Goal: Task Accomplishment & Management: Use online tool/utility

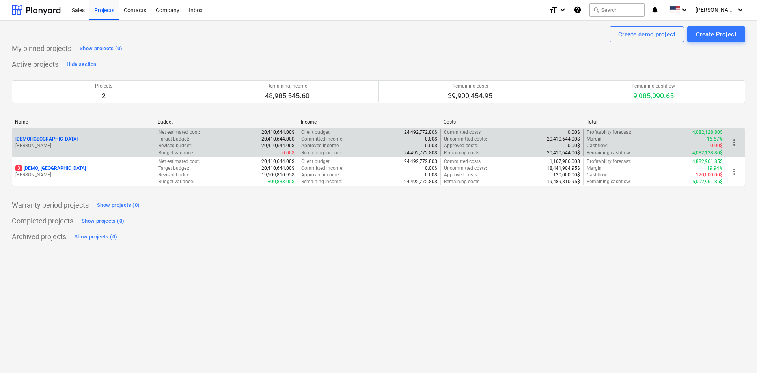
click at [67, 137] on p "[DEMO] [GEOGRAPHIC_DATA]" at bounding box center [46, 139] width 62 height 7
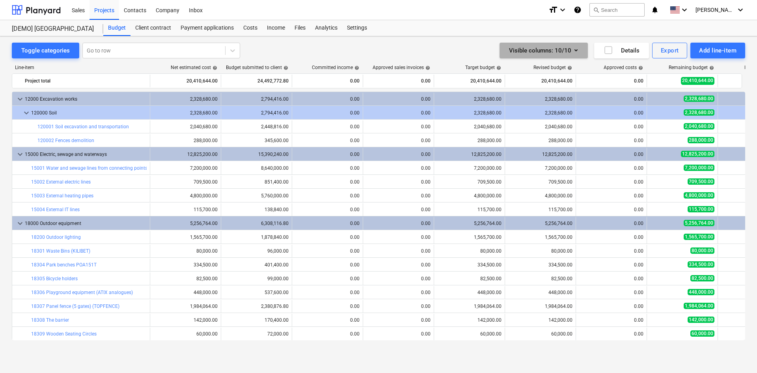
click at [549, 51] on div "Visible columns : 10/10" at bounding box center [543, 50] width 69 height 10
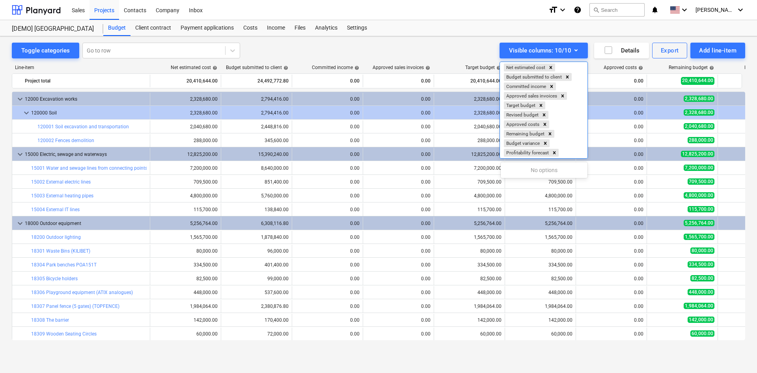
click at [511, 52] on div at bounding box center [378, 186] width 757 height 373
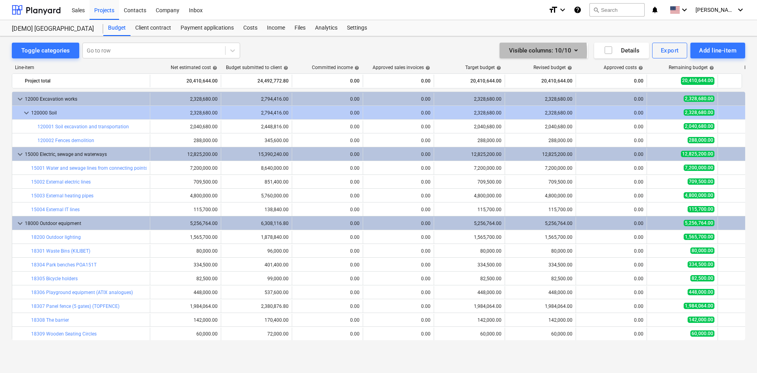
click at [511, 52] on div "Visible columns : 10/10" at bounding box center [543, 50] width 69 height 10
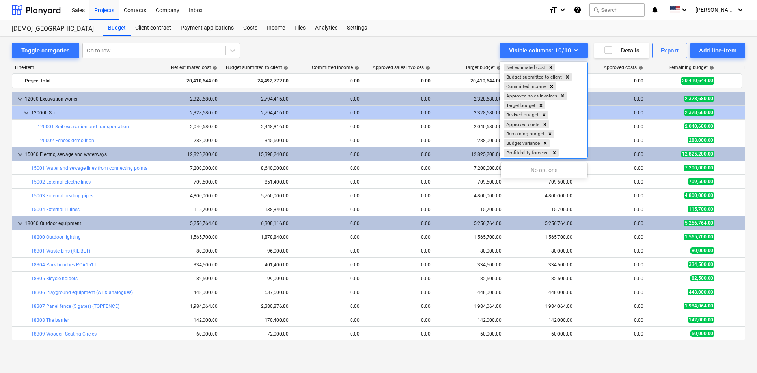
click at [485, 47] on div at bounding box center [378, 186] width 757 height 373
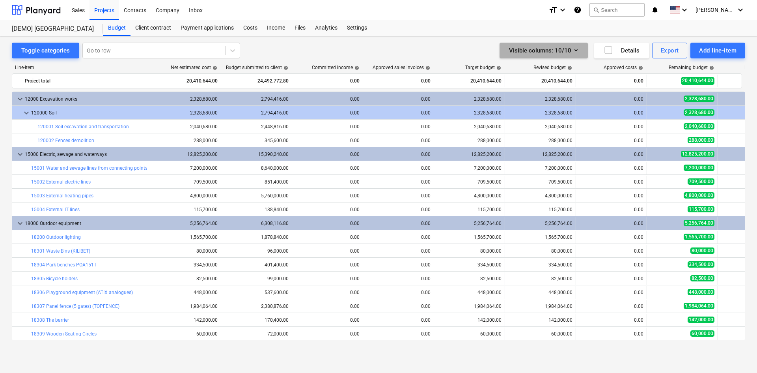
click at [545, 55] on div "Visible columns : 10/10" at bounding box center [543, 50] width 69 height 10
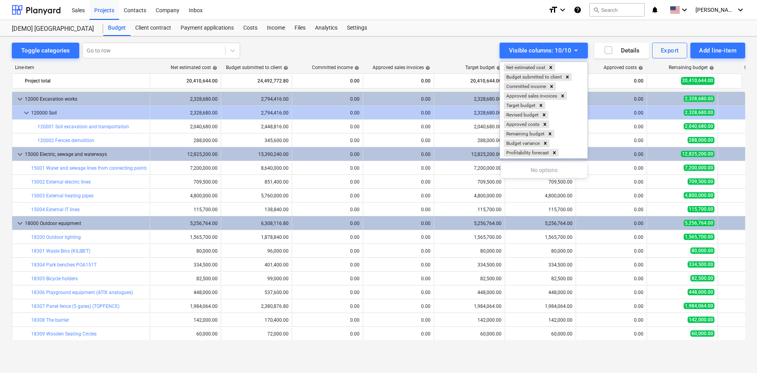
click at [484, 53] on div at bounding box center [378, 186] width 757 height 373
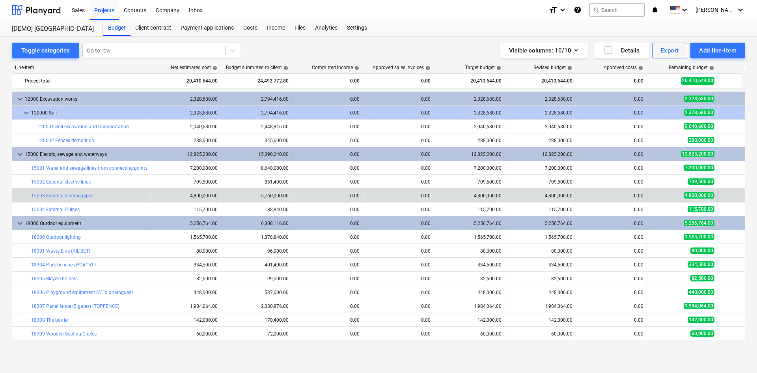
scroll to position [0, 138]
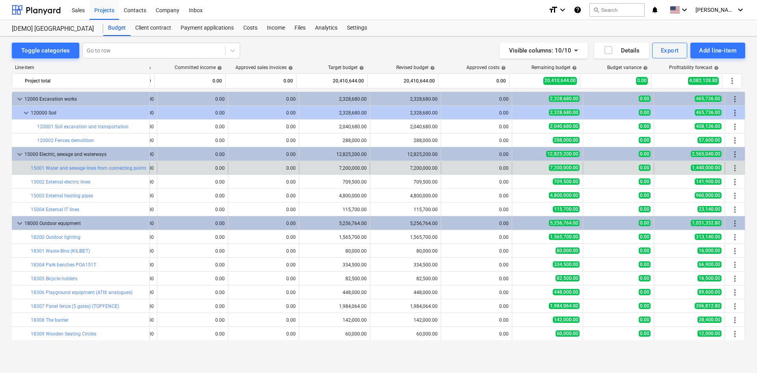
click at [730, 169] on span "more_vert" at bounding box center [734, 167] width 9 height 9
click at [734, 170] on span "more_vert" at bounding box center [734, 167] width 9 height 9
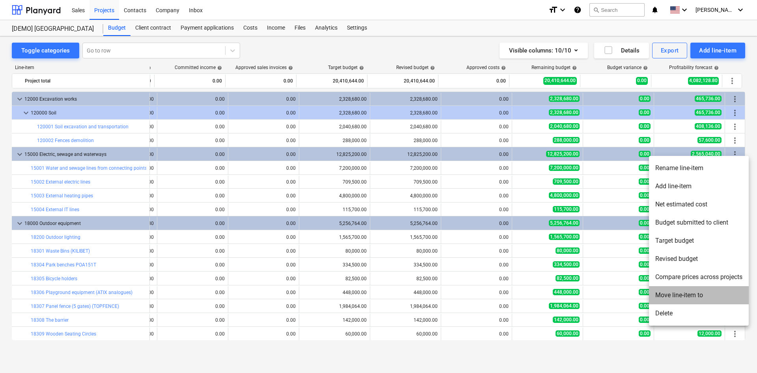
click at [688, 291] on li "Move line-item to" at bounding box center [699, 295] width 100 height 18
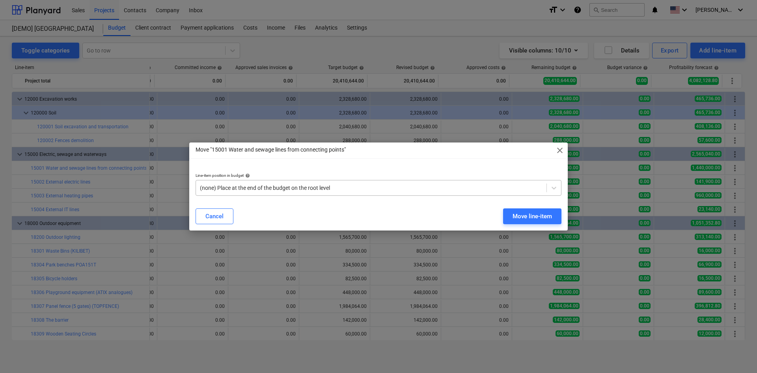
click at [245, 187] on div at bounding box center [371, 188] width 343 height 8
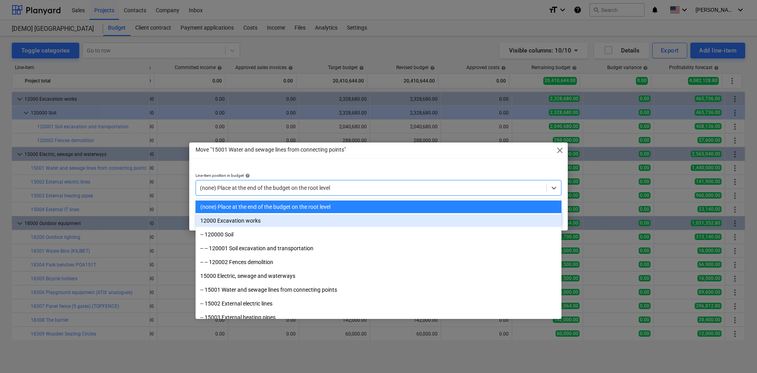
click at [244, 223] on div "12000 Excavation works" at bounding box center [379, 220] width 366 height 13
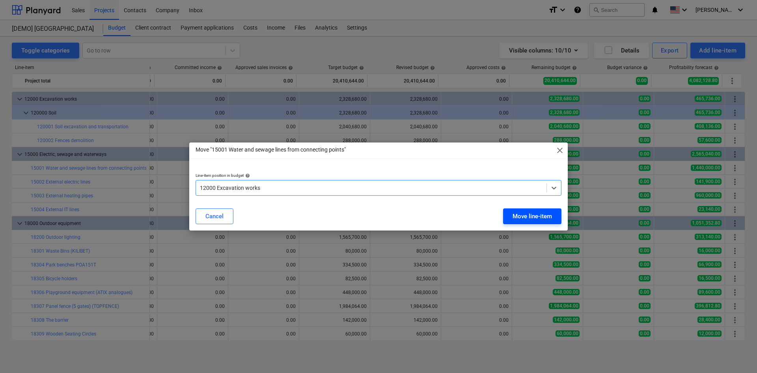
click at [528, 216] on div "Move line-item" at bounding box center [532, 216] width 39 height 10
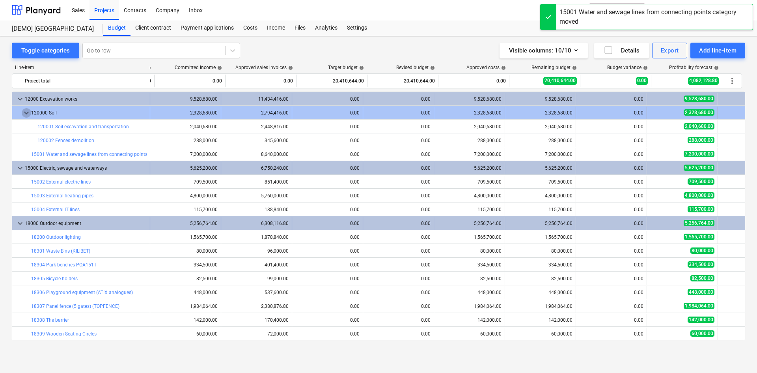
click at [24, 112] on span "keyboard_arrow_down" at bounding box center [26, 112] width 9 height 9
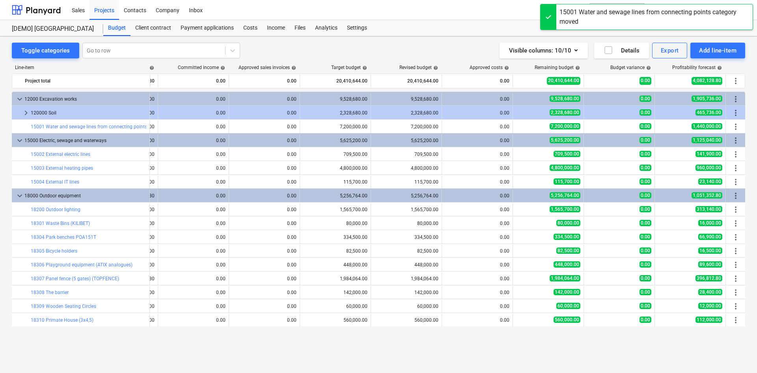
click at [24, 112] on span "keyboard_arrow_right" at bounding box center [25, 112] width 9 height 9
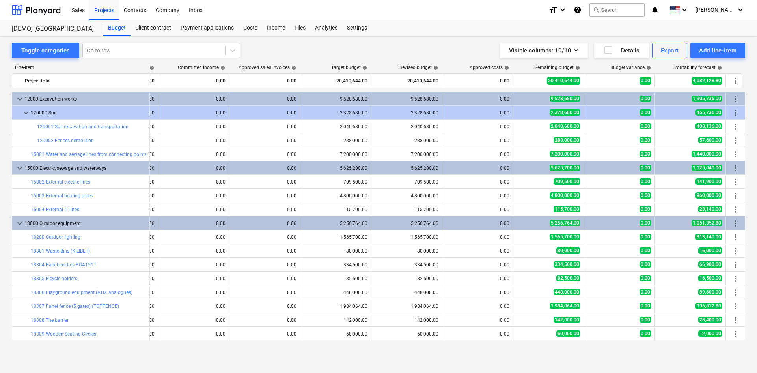
scroll to position [14, 134]
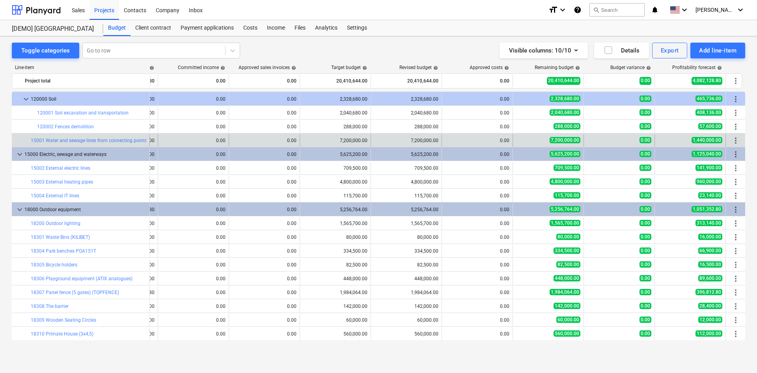
click at [733, 138] on span "more_vert" at bounding box center [735, 140] width 9 height 9
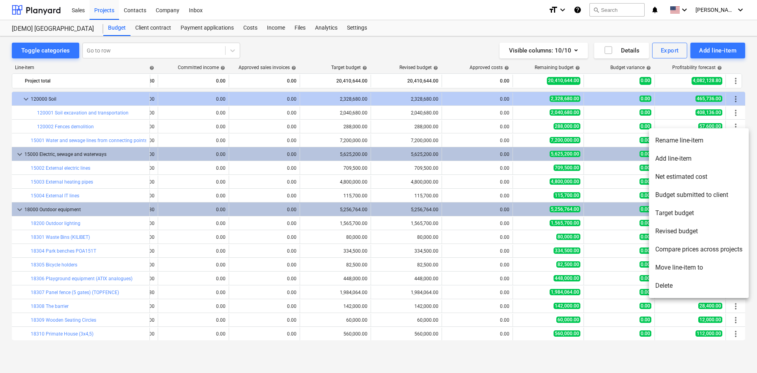
click at [684, 263] on li "Move line-item to" at bounding box center [699, 267] width 100 height 18
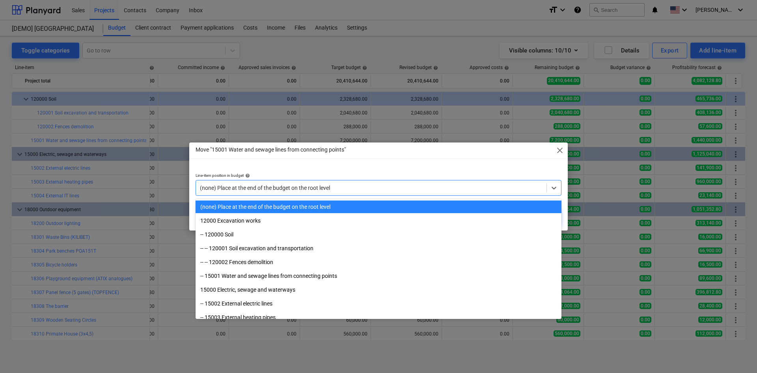
click at [342, 185] on div at bounding box center [371, 188] width 343 height 8
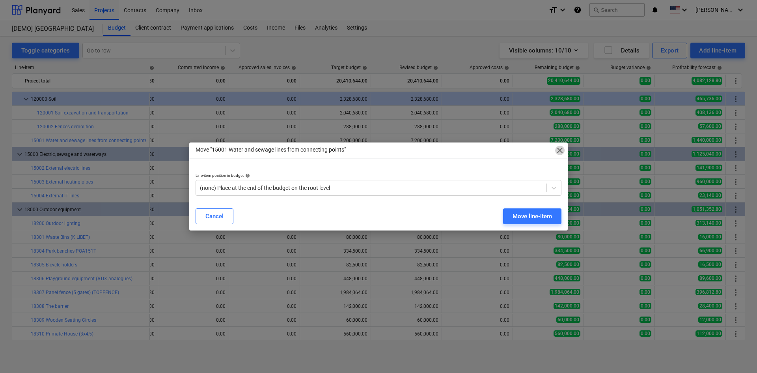
click at [558, 153] on span "close" at bounding box center [559, 150] width 9 height 9
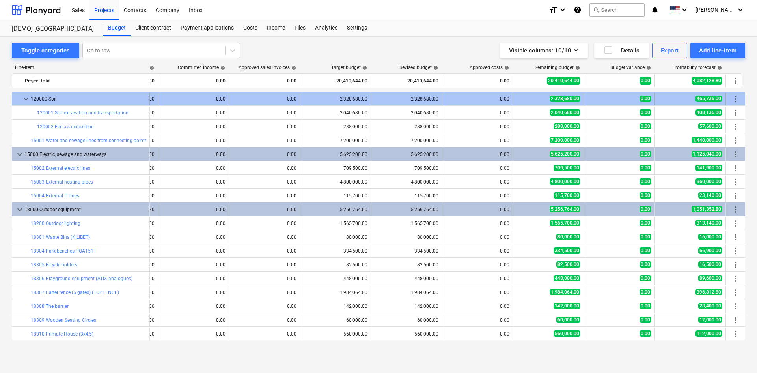
click at [21, 102] on span "keyboard_arrow_down" at bounding box center [25, 98] width 9 height 9
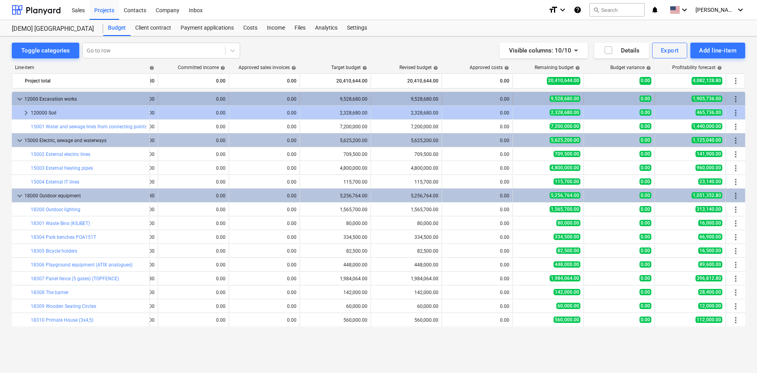
click at [20, 99] on span "keyboard_arrow_down" at bounding box center [19, 98] width 9 height 9
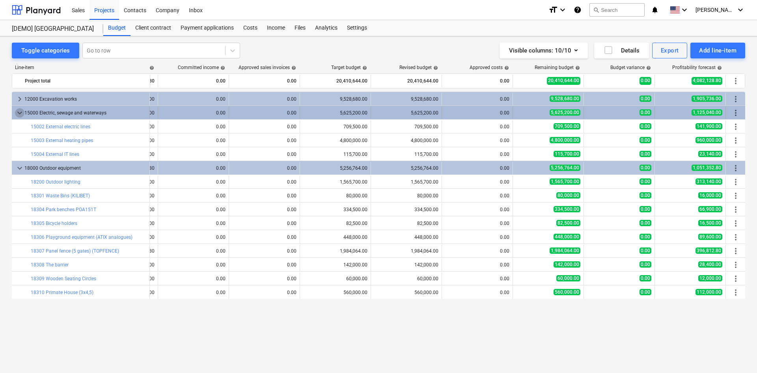
click at [18, 114] on span "keyboard_arrow_down" at bounding box center [19, 112] width 9 height 9
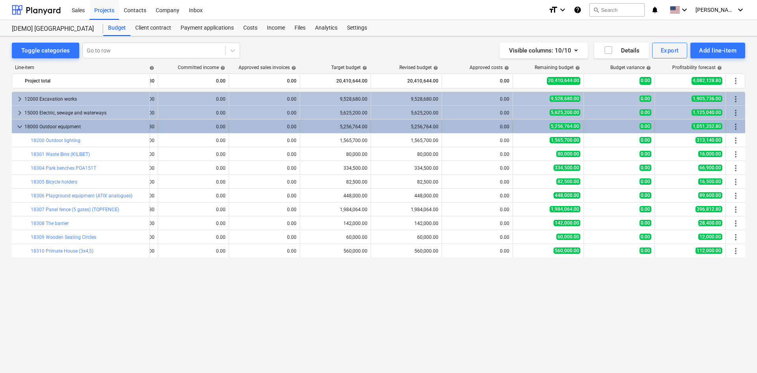
click at [18, 124] on span "keyboard_arrow_down" at bounding box center [19, 126] width 9 height 9
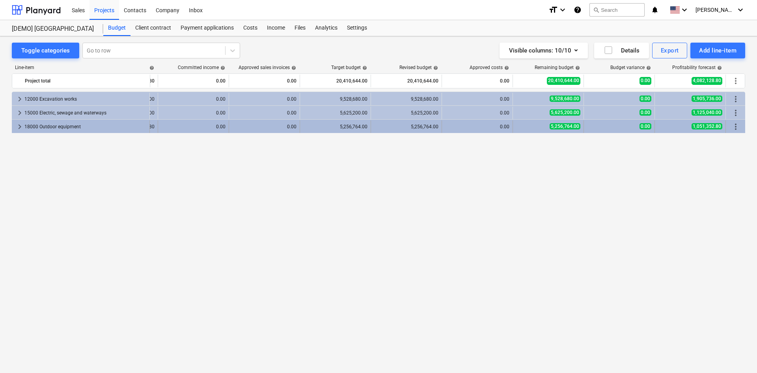
click at [735, 126] on span "more_vert" at bounding box center [735, 126] width 9 height 9
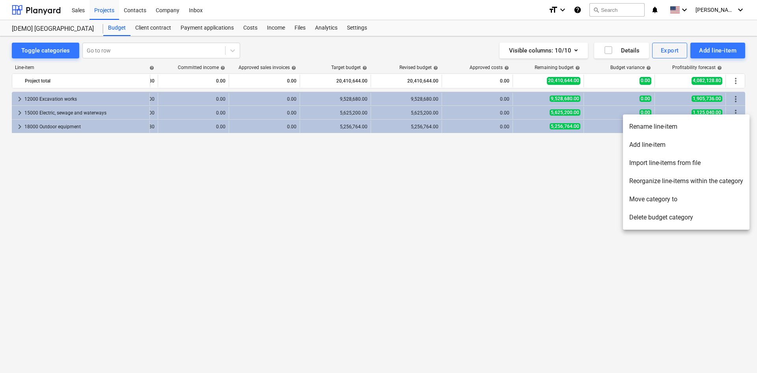
click at [672, 200] on li "Move category to" at bounding box center [686, 199] width 127 height 18
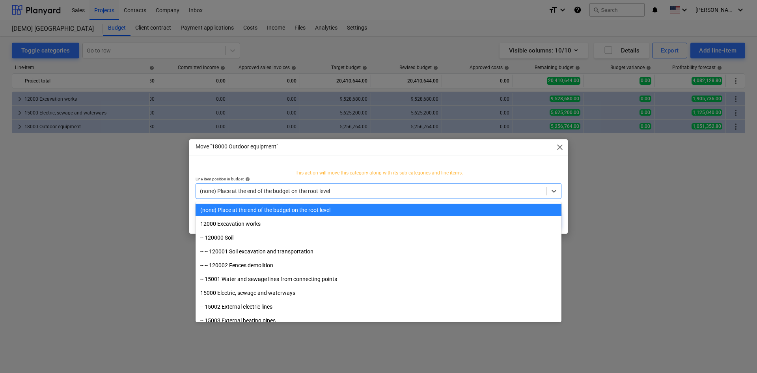
click at [401, 191] on div at bounding box center [371, 191] width 343 height 8
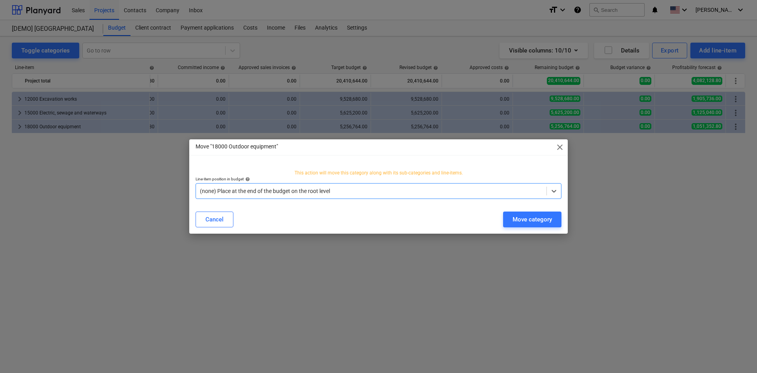
click at [401, 191] on div at bounding box center [371, 191] width 343 height 8
click at [562, 142] on span "close" at bounding box center [559, 146] width 9 height 9
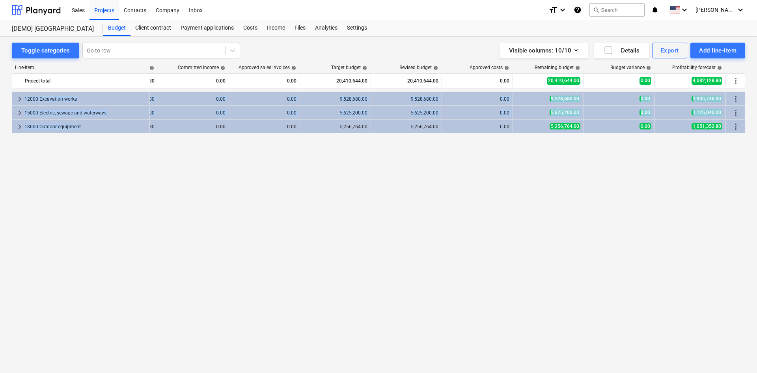
drag, startPoint x: 78, startPoint y: 127, endPoint x: 89, endPoint y: 143, distance: 19.5
click at [67, 136] on div "keyboard_arrow_right 12000 Excavation works 9,528,680.00 11,434,416.00 0.00 0.0…" at bounding box center [378, 215] width 733 height 248
click at [115, 152] on div "keyboard_arrow_right 12000 Excavation works 9,528,680.00 11,434,416.00 0.00 0.0…" at bounding box center [378, 215] width 733 height 248
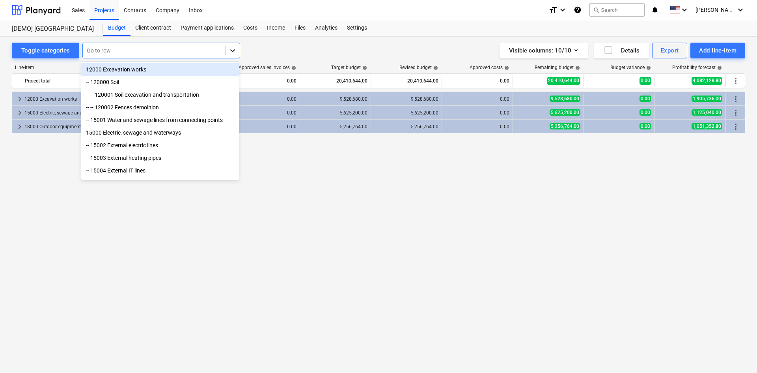
click at [230, 51] on icon at bounding box center [233, 51] width 8 height 8
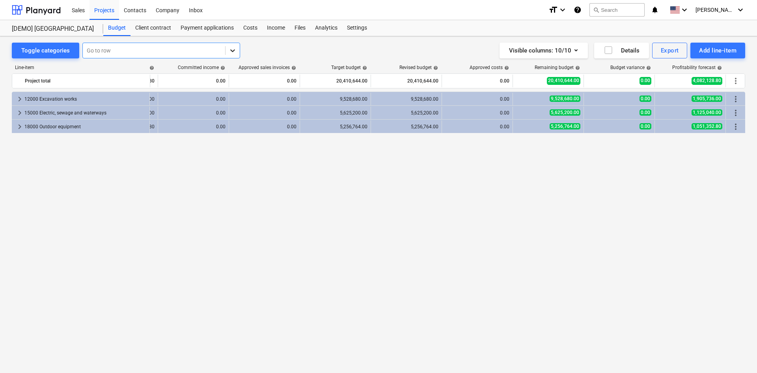
click at [230, 51] on icon at bounding box center [233, 51] width 8 height 8
click at [270, 154] on div "keyboard_arrow_right 12000 Excavation works 9,528,680.00 11,434,416.00 0.00 0.0…" at bounding box center [378, 215] width 733 height 248
click at [277, 183] on div "keyboard_arrow_right 12000 Excavation works 9,528,680.00 11,434,416.00 0.00 0.0…" at bounding box center [378, 215] width 733 height 248
drag, startPoint x: 53, startPoint y: 93, endPoint x: 41, endPoint y: 175, distance: 82.5
click at [41, 175] on div "keyboard_arrow_right 12000 Excavation works 9,528,680.00 11,434,416.00 0.00 0.0…" at bounding box center [378, 215] width 733 height 248
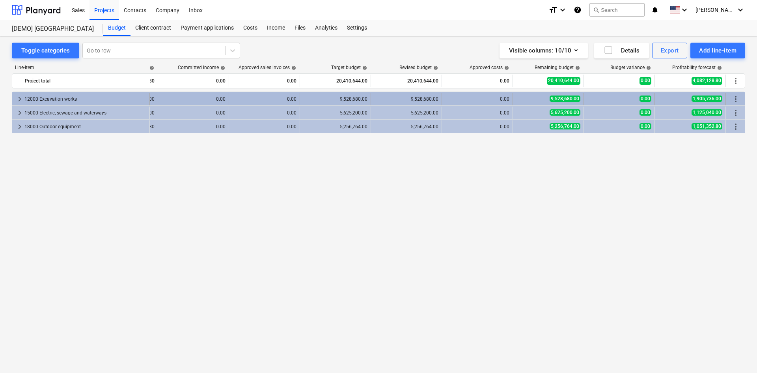
click at [41, 101] on div "12000 Excavation works" at bounding box center [85, 99] width 122 height 13
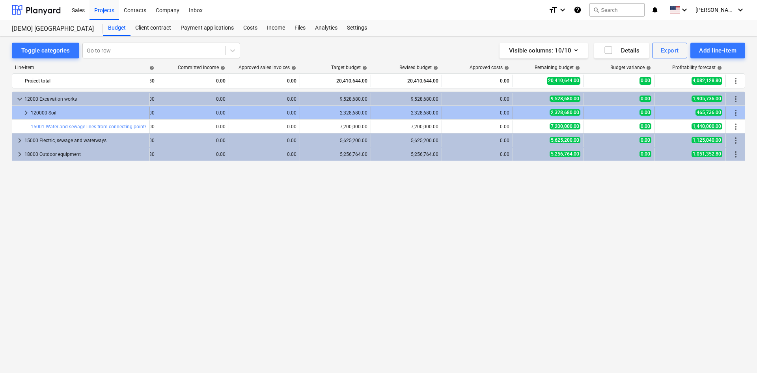
click at [42, 111] on div "120000 Soil" at bounding box center [89, 112] width 116 height 13
